Goal: Transaction & Acquisition: Purchase product/service

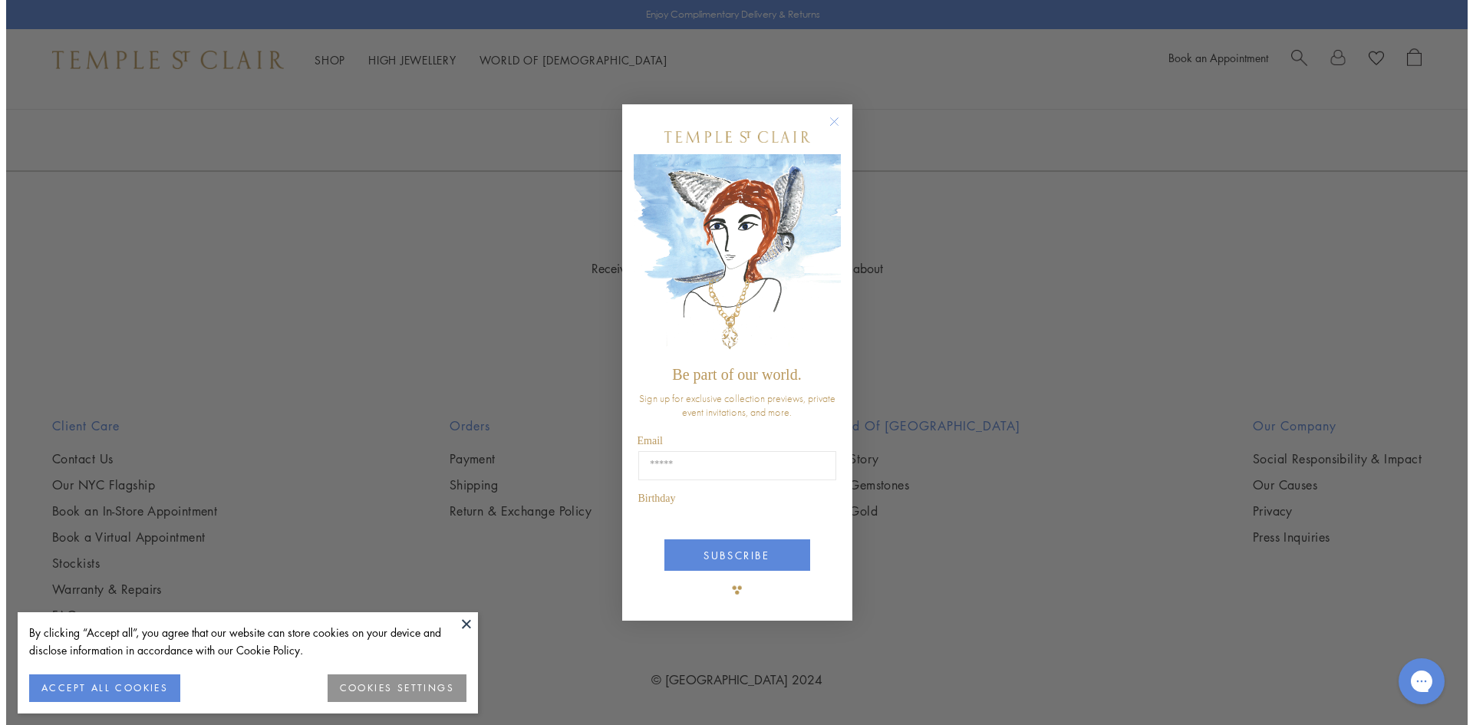
scroll to position [2470, 0]
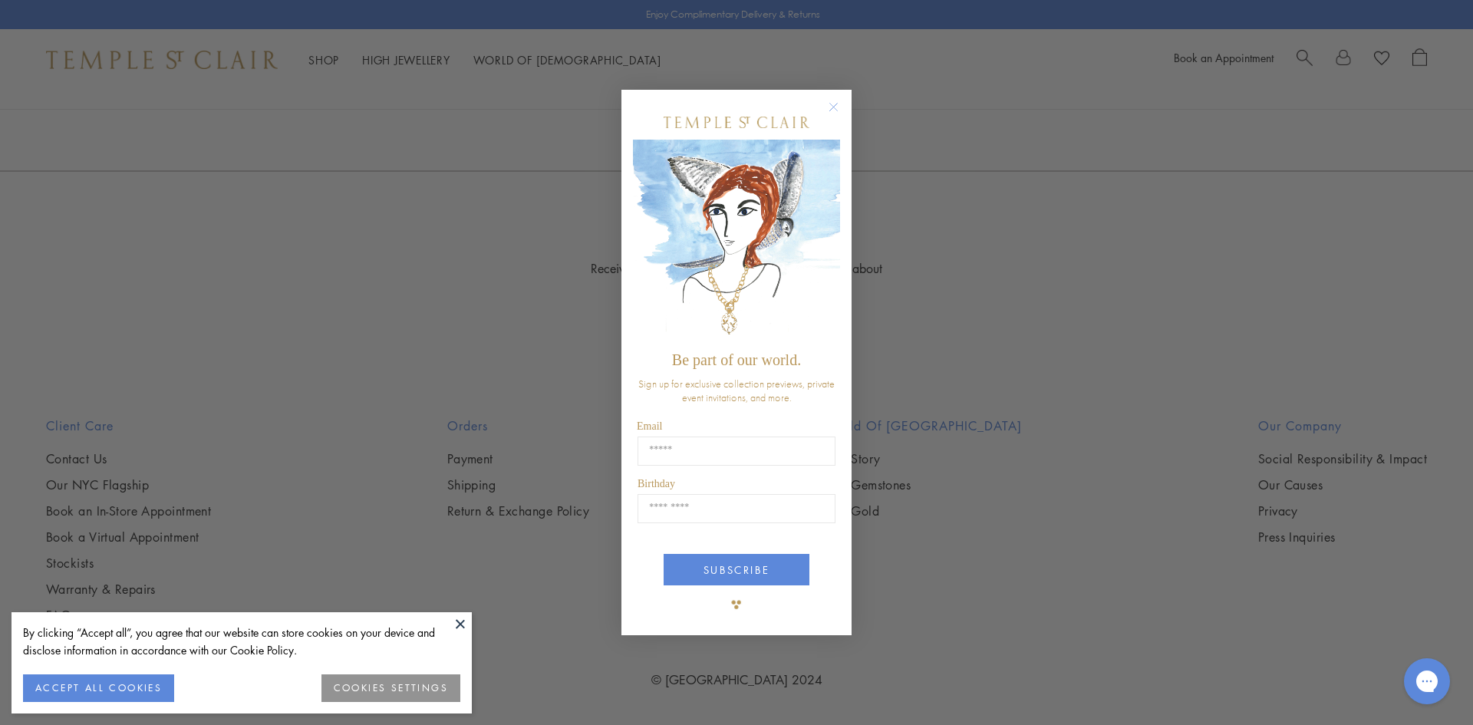
click at [201, 286] on div "Close dialog Be part of our world. Sign up for exclusive collection previews, p…" at bounding box center [736, 362] width 1473 height 725
click at [828, 108] on circle "Close dialog" at bounding box center [834, 106] width 18 height 18
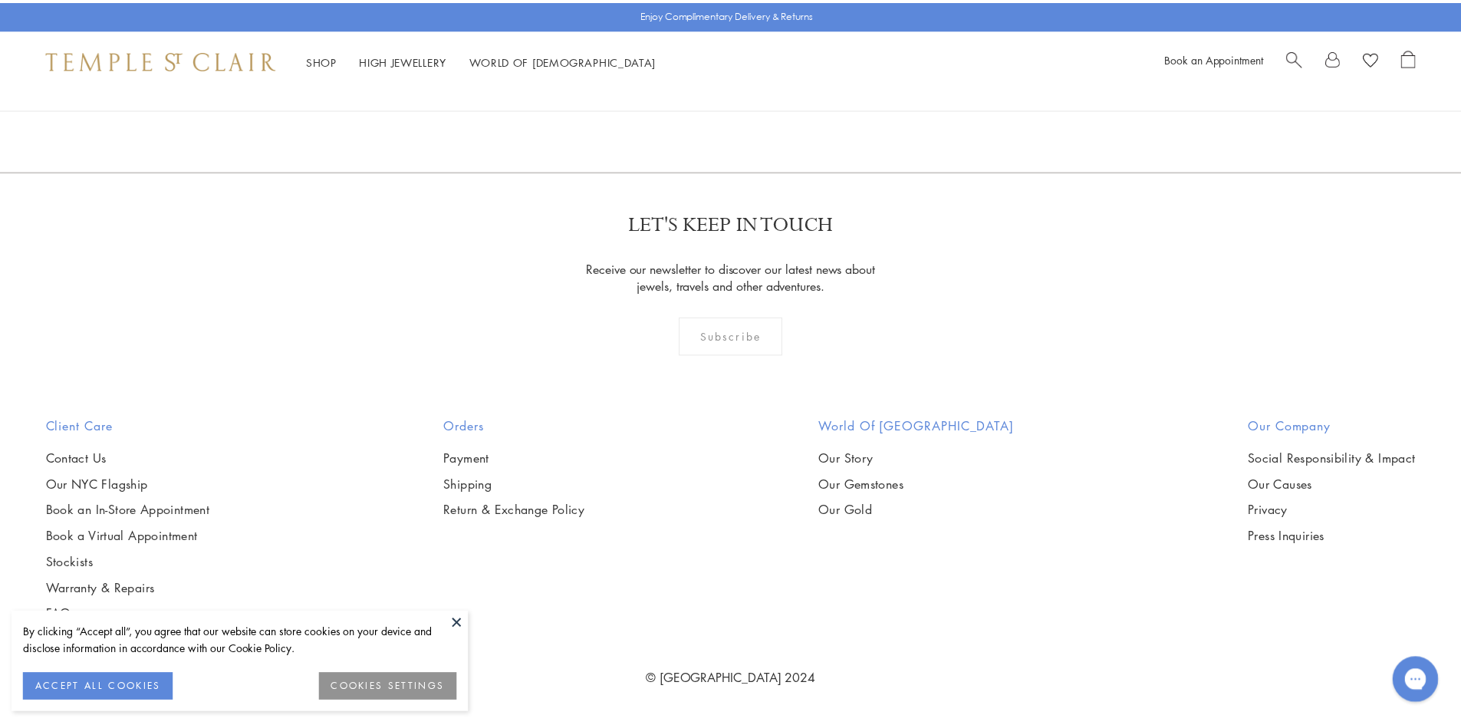
scroll to position [2455, 0]
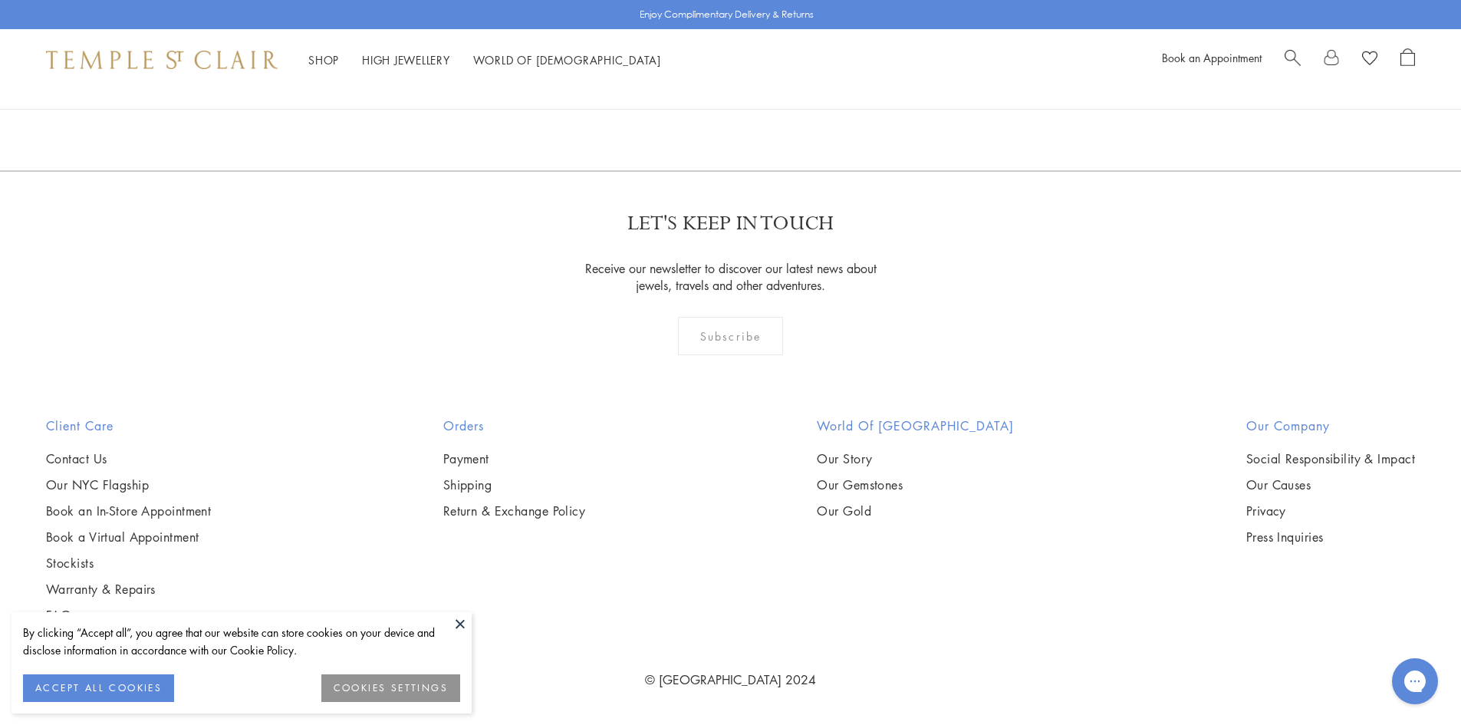
click at [0, 0] on img at bounding box center [0, 0] width 0 height 0
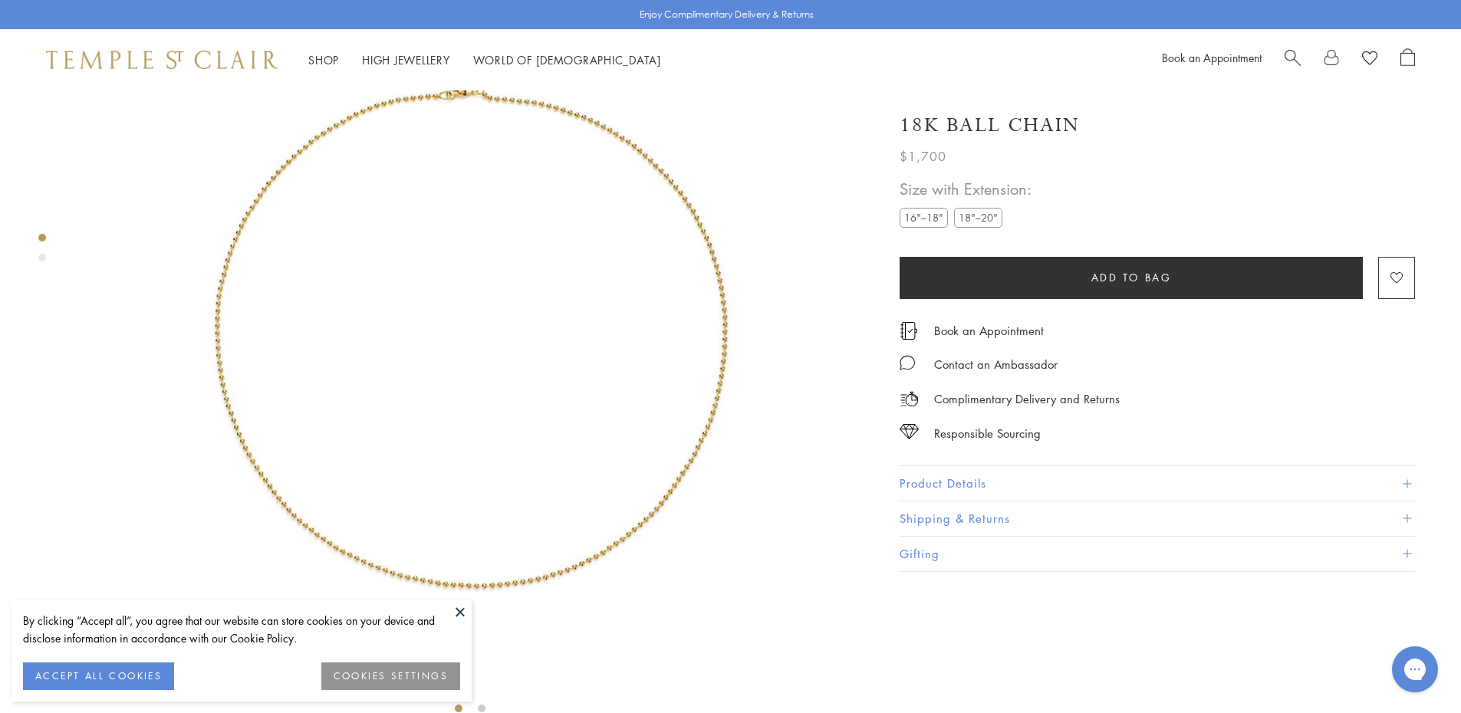
scroll to position [91, 0]
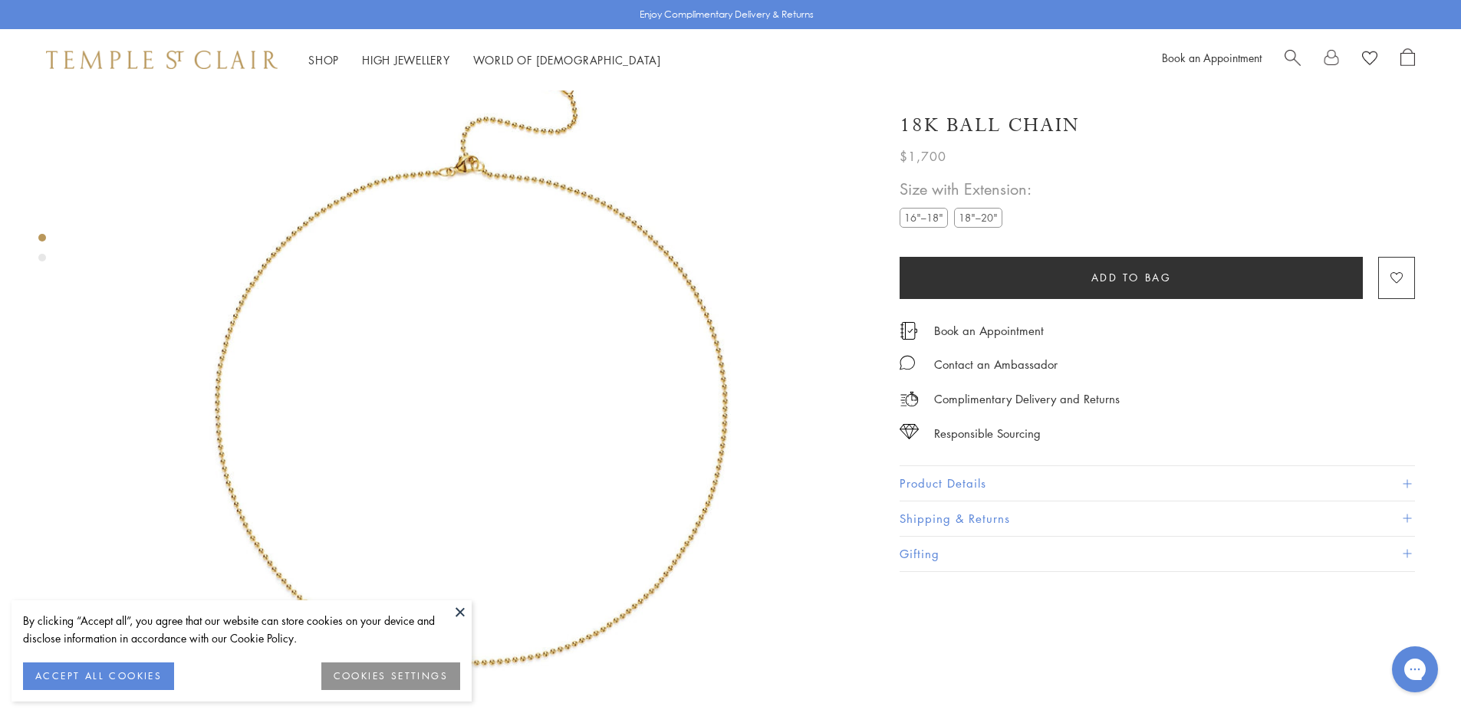
click at [1404, 484] on span at bounding box center [1407, 483] width 8 height 8
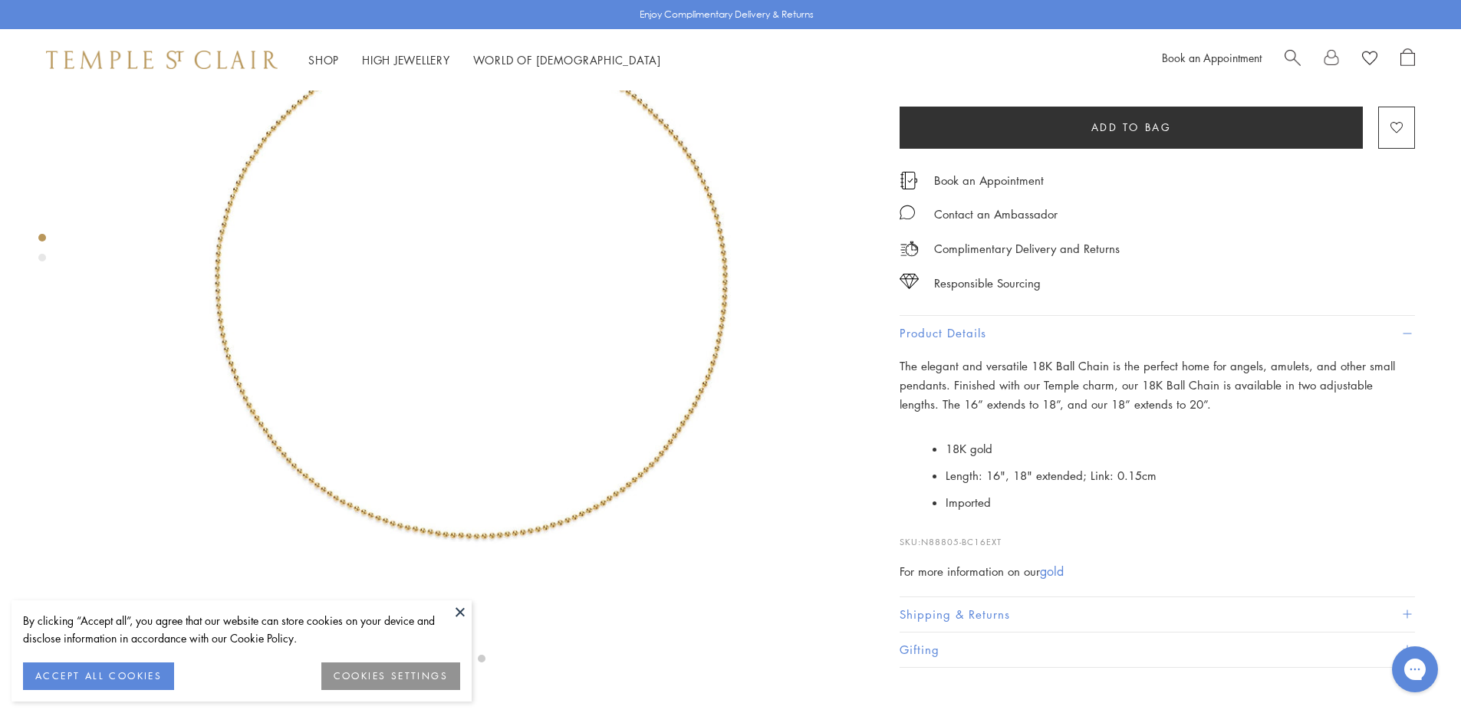
scroll to position [244, 0]
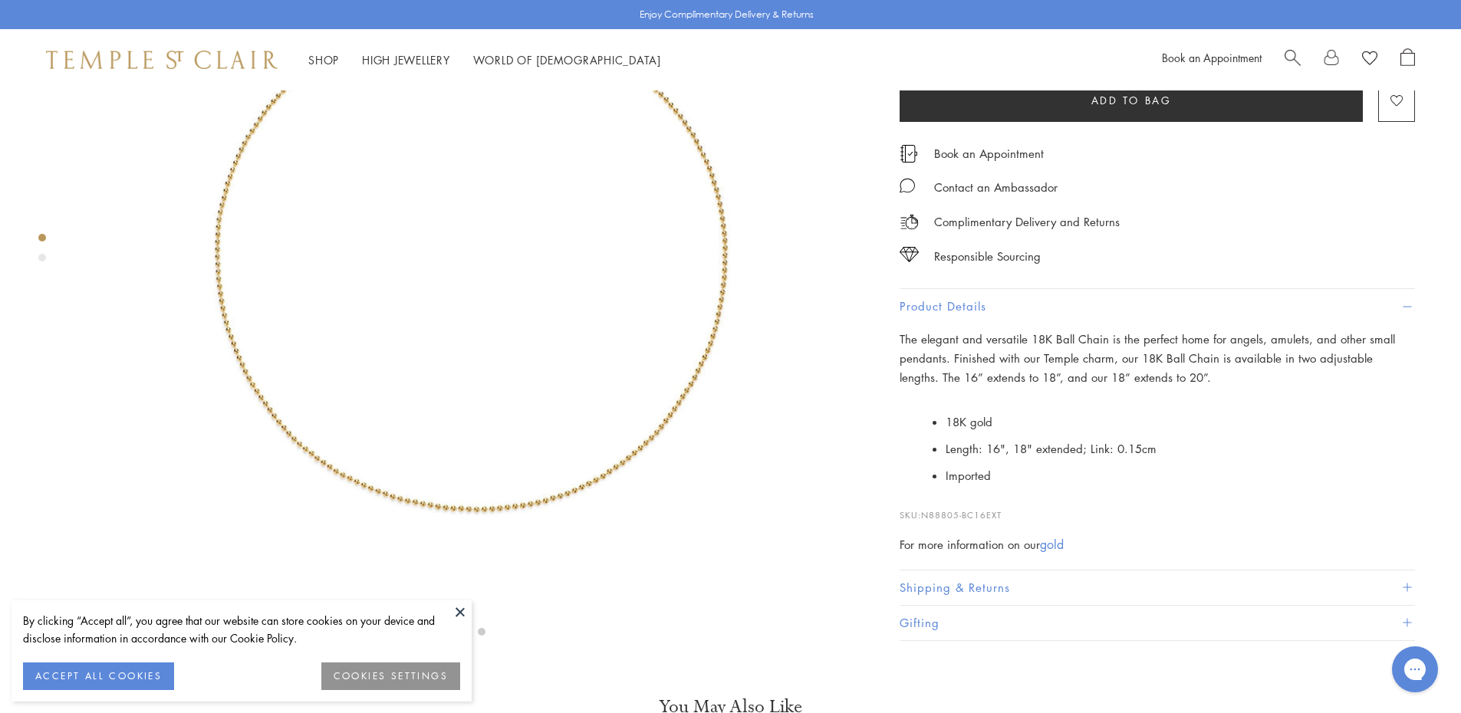
click at [966, 50] on label "18"–20"" at bounding box center [978, 40] width 48 height 19
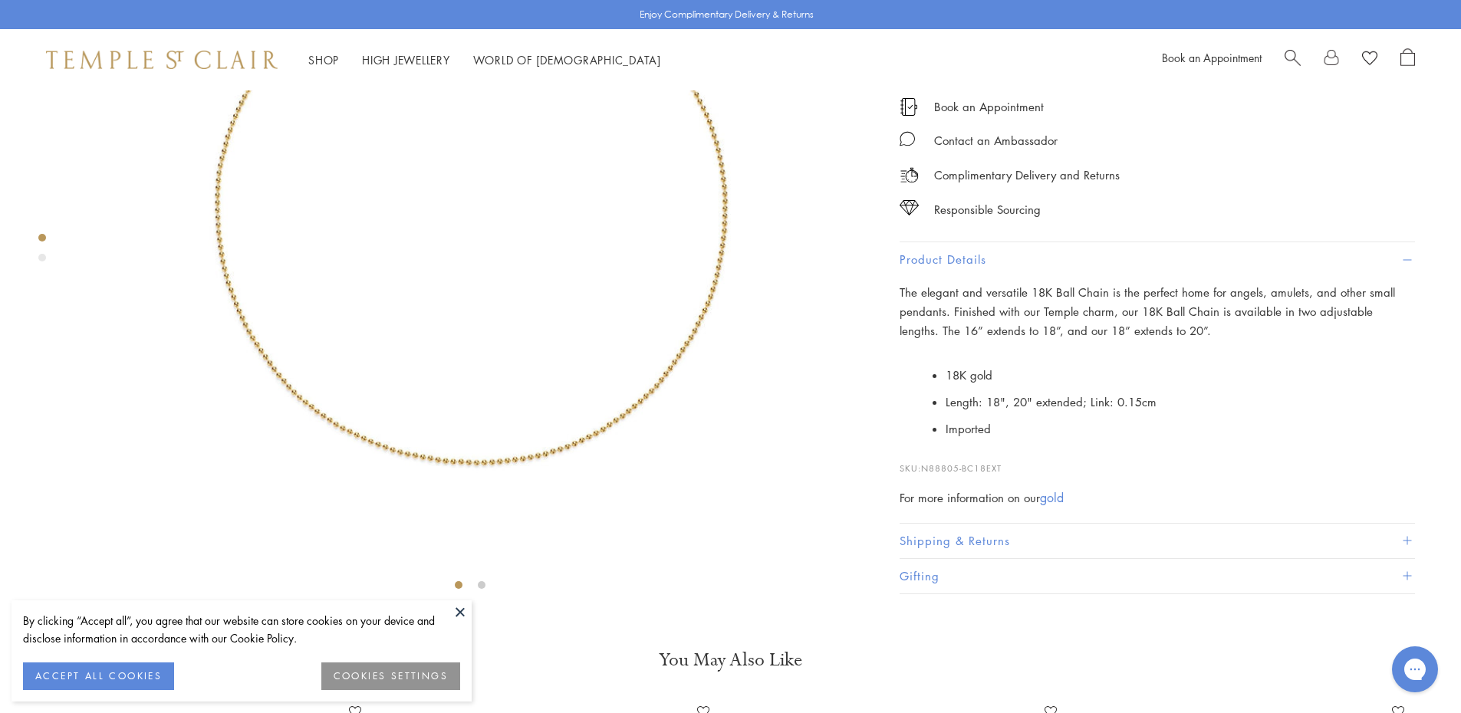
scroll to position [244, 0]
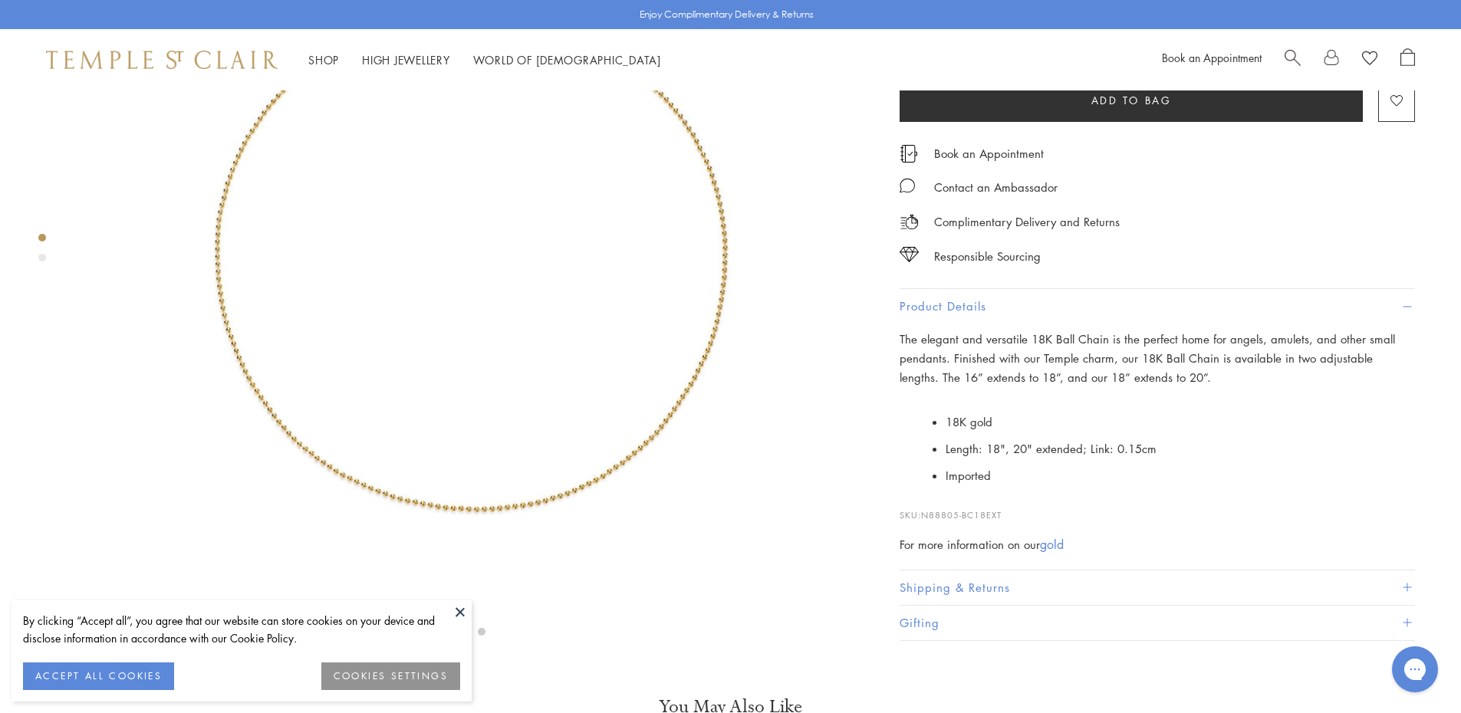
click at [461, 611] on button at bounding box center [460, 612] width 23 height 23
